Goal: Information Seeking & Learning: Understand process/instructions

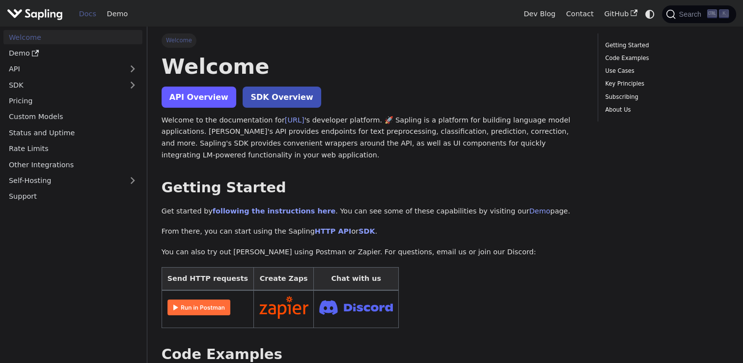
click at [219, 91] on link "API Overview" at bounding box center [199, 96] width 75 height 21
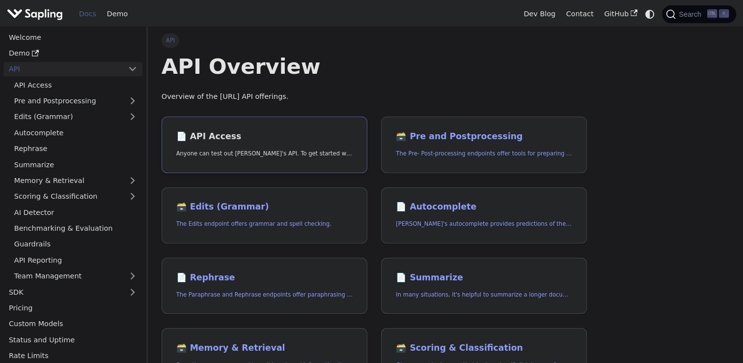
click at [229, 143] on link "📄️ API Access Anyone can test out [PERSON_NAME]'s API. To get started with the …" at bounding box center [265, 144] width 206 height 57
